Goal: Task Accomplishment & Management: Manage account settings

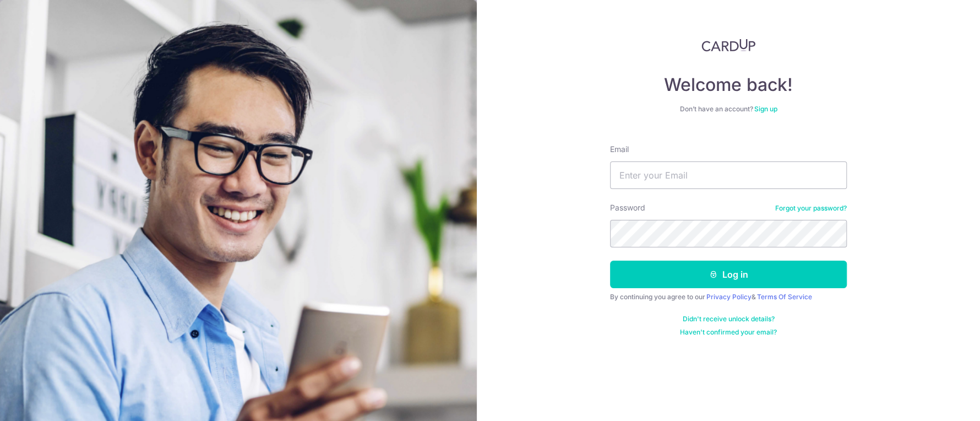
click at [643, 182] on input "Email" at bounding box center [728, 175] width 237 height 28
type input "[EMAIL_ADDRESS][DOMAIN_NAME]"
click at [610, 261] on button "Log in" at bounding box center [728, 275] width 237 height 28
